Goal: Task Accomplishment & Management: Manage account settings

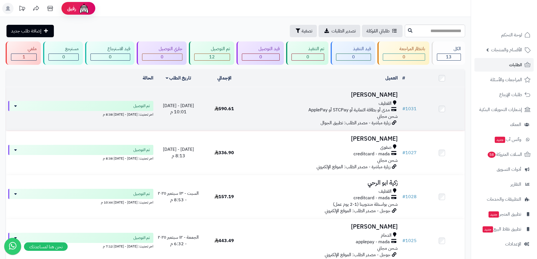
click at [298, 102] on div "القطيف" at bounding box center [324, 103] width 148 height 6
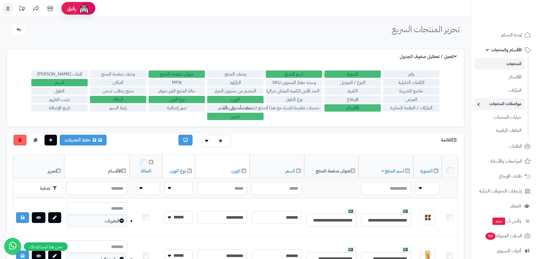
click at [513, 106] on link "مواصفات المنتجات" at bounding box center [500, 104] width 50 height 12
click at [498, 50] on span "الأقسام والمنتجات" at bounding box center [506, 50] width 31 height 8
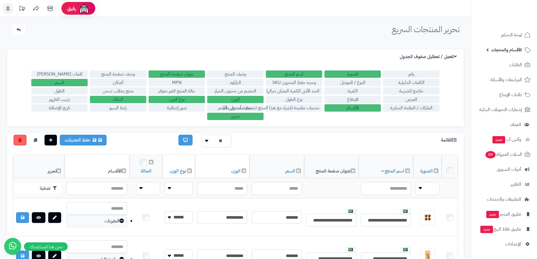
click at [491, 50] on link "الأقسام والمنتجات" at bounding box center [504, 50] width 59 height 14
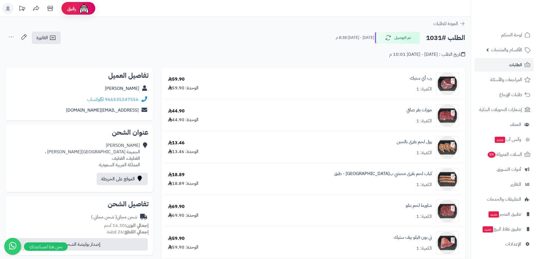
click at [262, 42] on div "الطلب #1031 تم التوصيل الإثنين - ١٥ سبتمبر ٢٠٢٥ - 8:38 م الفاتورة طباعة الفاتور…" at bounding box center [236, 37] width 460 height 13
click at [505, 157] on span "السلات المتروكة 59" at bounding box center [504, 155] width 35 height 8
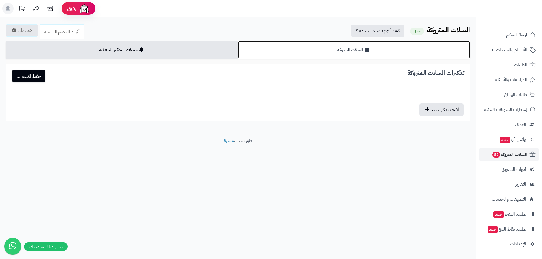
click at [339, 52] on link "السلات المتروكة" at bounding box center [354, 49] width 232 height 17
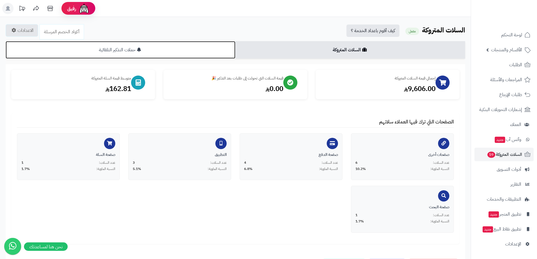
click at [164, 48] on link "حملات التذكير التلقائية" at bounding box center [121, 49] width 230 height 17
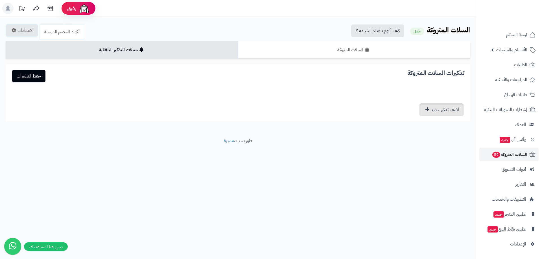
click at [444, 109] on link "أضف تذكير جديد" at bounding box center [441, 110] width 44 height 12
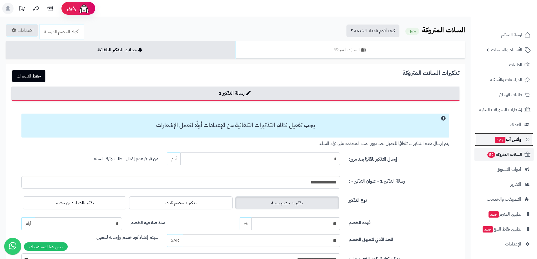
click at [510, 141] on span "وآتس آب جديد" at bounding box center [508, 140] width 27 height 8
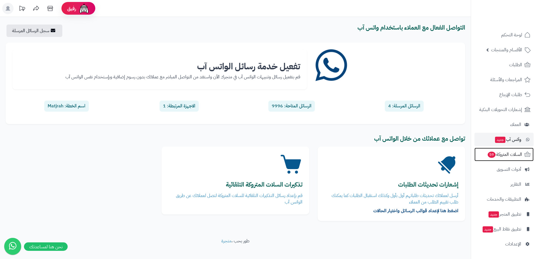
click at [510, 152] on span "السلات المتروكة 59" at bounding box center [505, 155] width 35 height 8
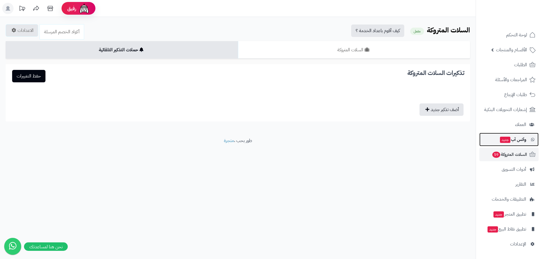
click at [509, 142] on span "جديد" at bounding box center [505, 140] width 10 height 6
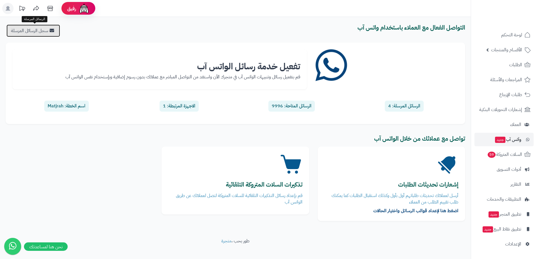
click at [19, 30] on link "سجل الرسائل المرسلة" at bounding box center [33, 31] width 54 height 12
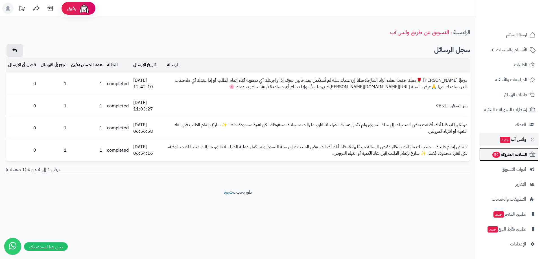
click at [515, 153] on span "السلات المتروكة 59" at bounding box center [508, 155] width 35 height 8
